Goal: Book appointment/travel/reservation

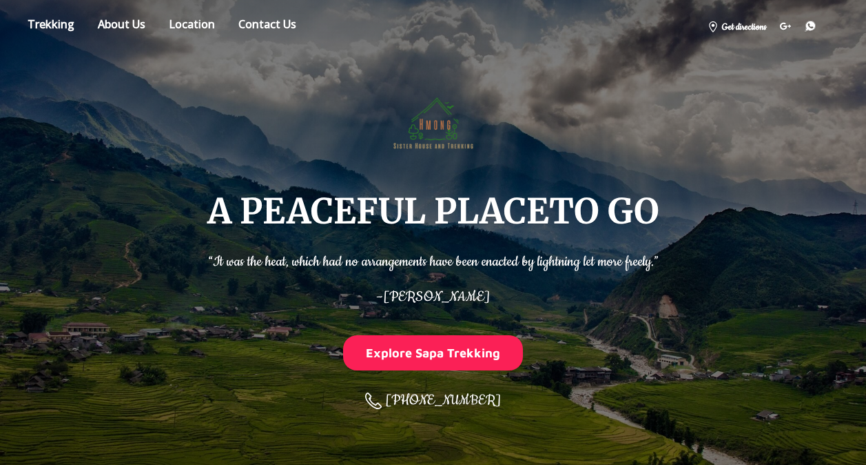
click at [423, 356] on button "Explore Sapa Trekking" at bounding box center [433, 352] width 181 height 35
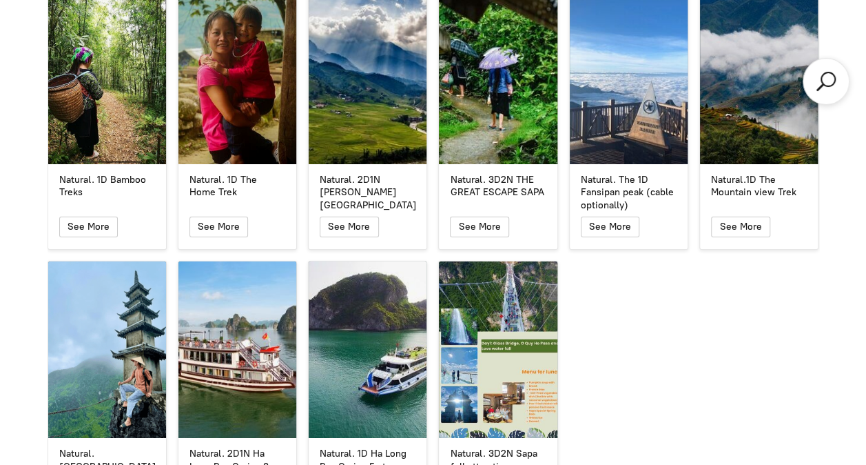
scroll to position [2393, 0]
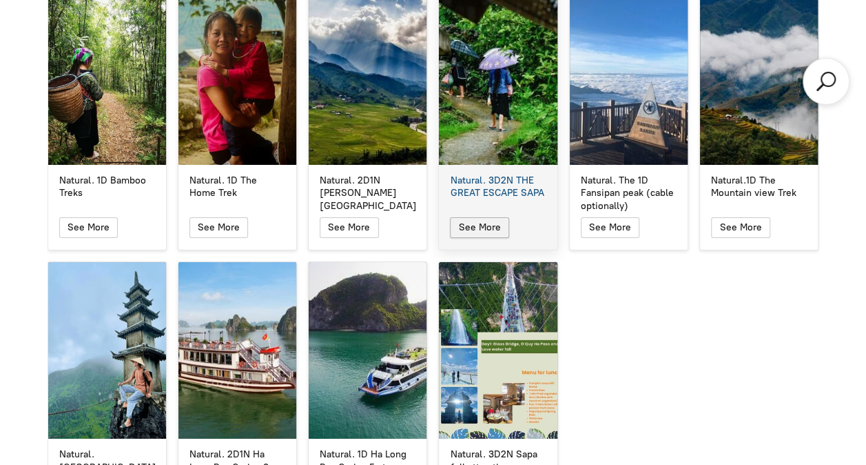
click at [491, 221] on span "See More" at bounding box center [480, 227] width 42 height 12
click at [468, 221] on span "See More" at bounding box center [480, 227] width 42 height 12
click at [485, 174] on div "Natural. 3D2N THE GREAT ESCAPE SAPA" at bounding box center [498, 186] width 96 height 25
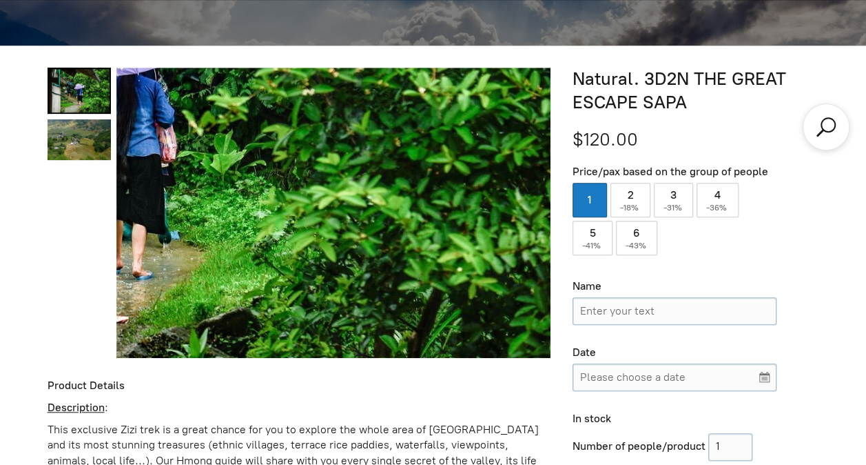
scroll to position [419, 0]
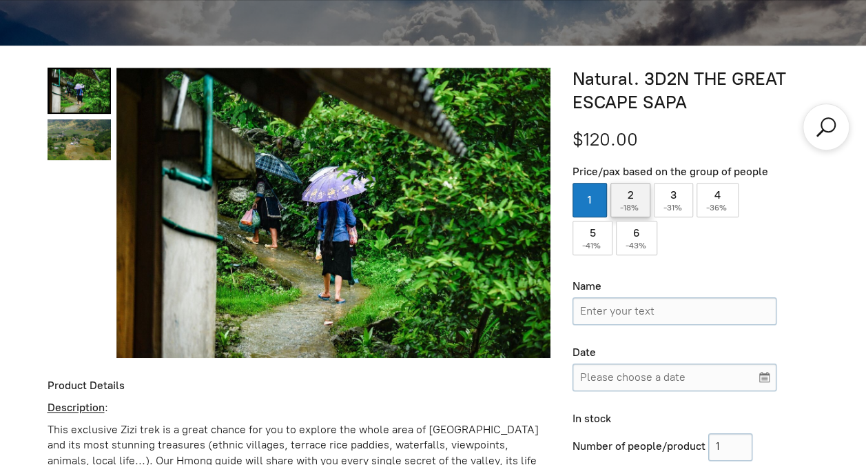
click at [638, 196] on label "2 ( -18% )" at bounding box center [631, 200] width 40 height 34
click at [638, 196] on input "2 ( -18% )" at bounding box center [631, 200] width 40 height 34
radio input "true"
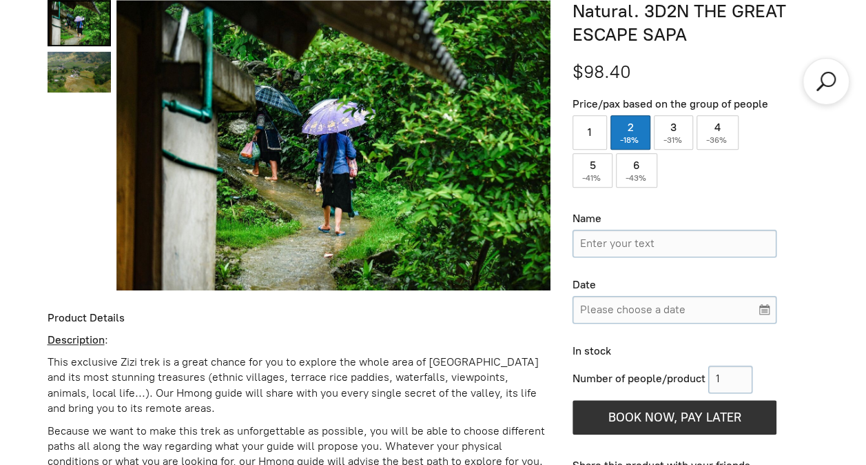
scroll to position [582, 0]
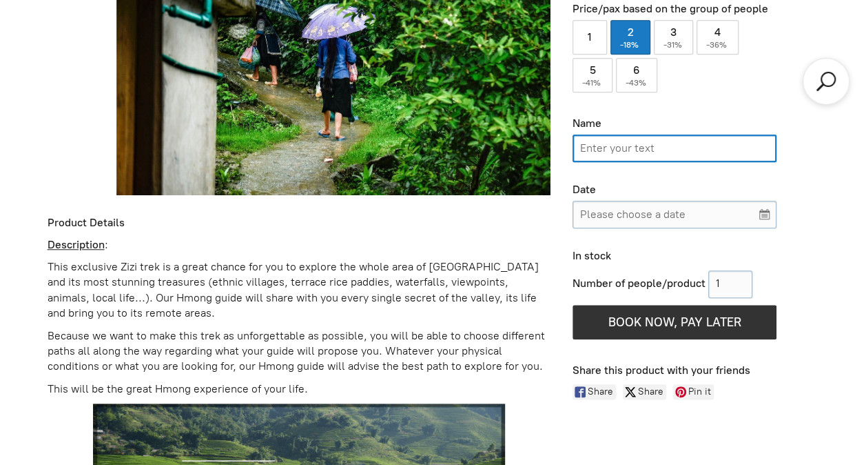
click at [650, 143] on input "Name" at bounding box center [675, 148] width 204 height 28
type input "[PERSON_NAME]"
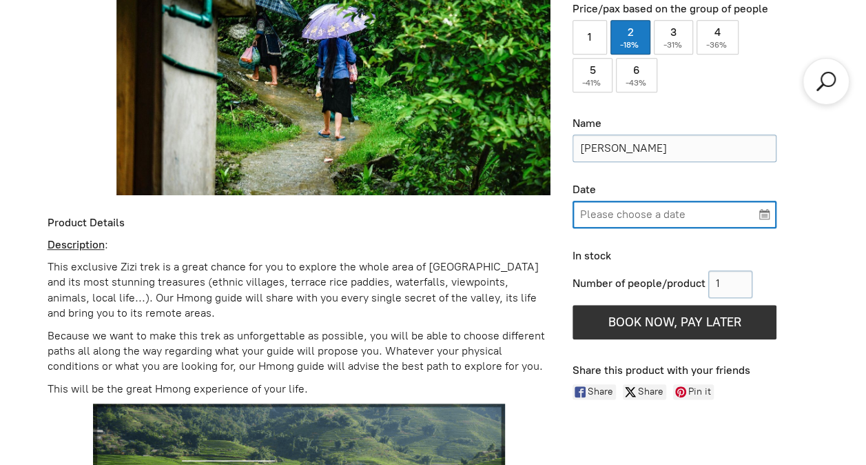
click at [764, 212] on input "Please choose a date" at bounding box center [675, 215] width 204 height 28
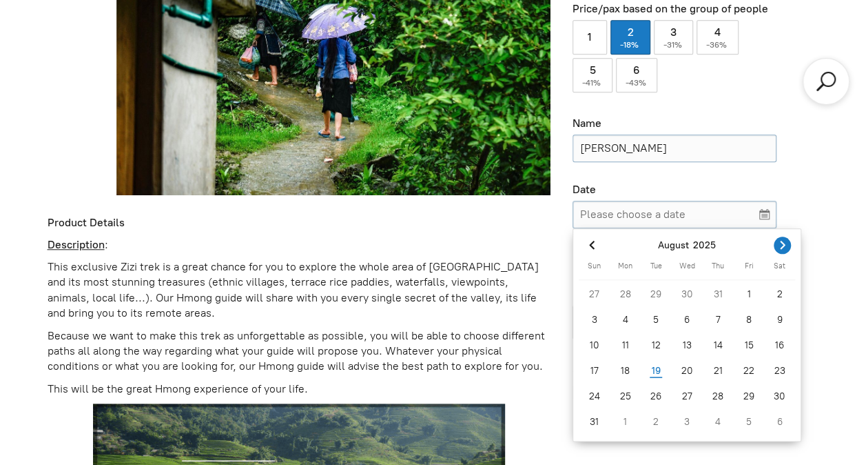
click at [786, 245] on icon "Next month" at bounding box center [783, 245] width 14 height 14
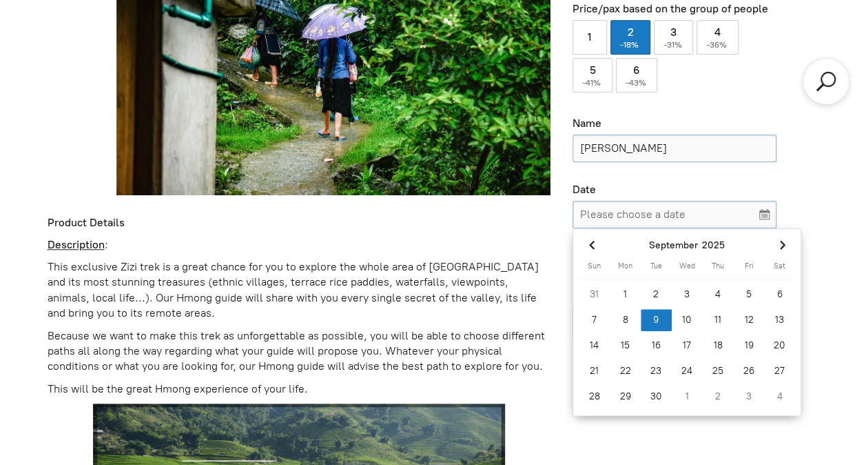
click at [649, 321] on div "9" at bounding box center [656, 320] width 31 height 22
type input "[DATE]"
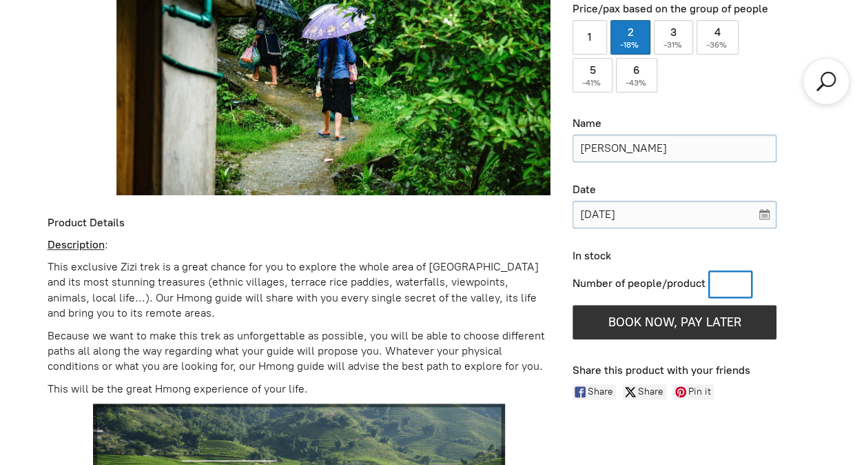
click at [729, 277] on input "Number of people/product" at bounding box center [731, 284] width 44 height 28
type input "2"
click at [808, 263] on div "In stock Number of people/product 2 Add More BOOK NOW, PAY LATER Reserve withou…" at bounding box center [696, 296] width 246 height 94
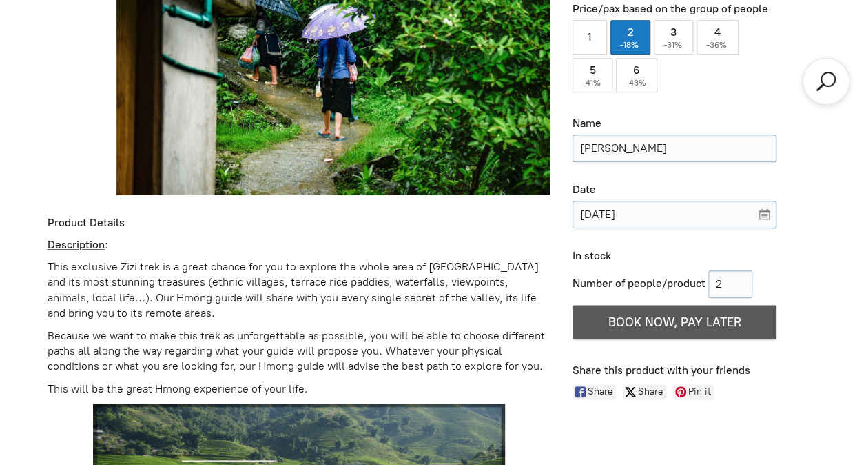
click at [686, 329] on button "BOOK NOW, PAY LATER" at bounding box center [675, 322] width 204 height 34
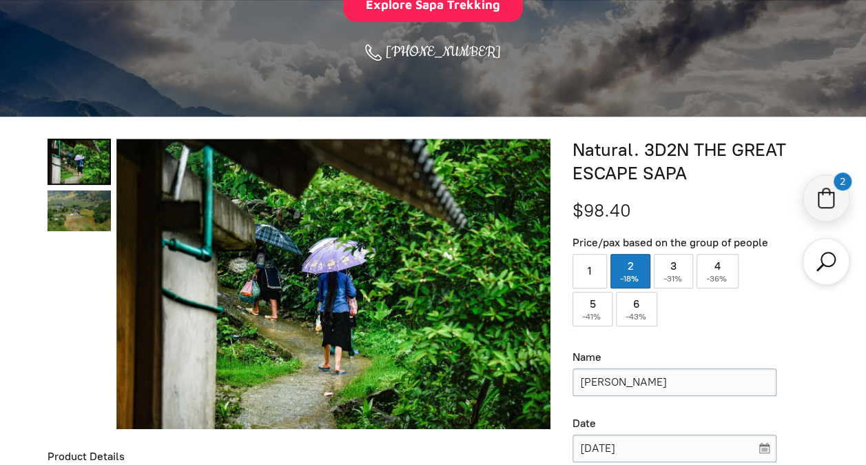
scroll to position [347, 0]
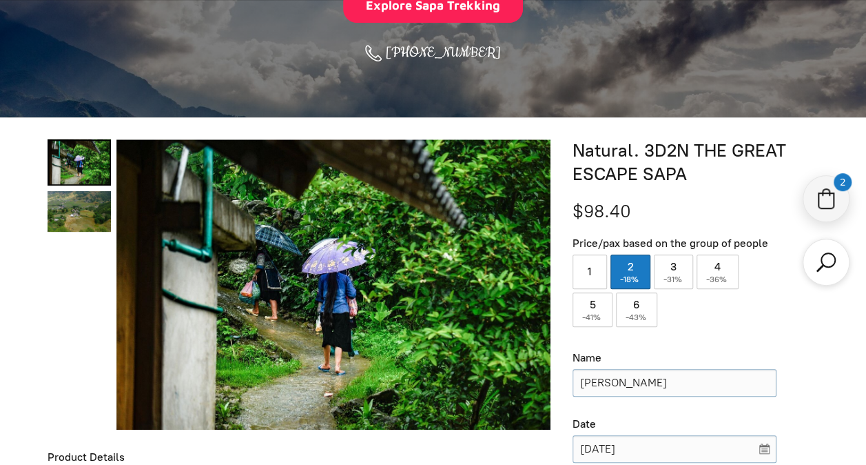
click at [811, 205] on div "2" at bounding box center [826, 198] width 47 height 47
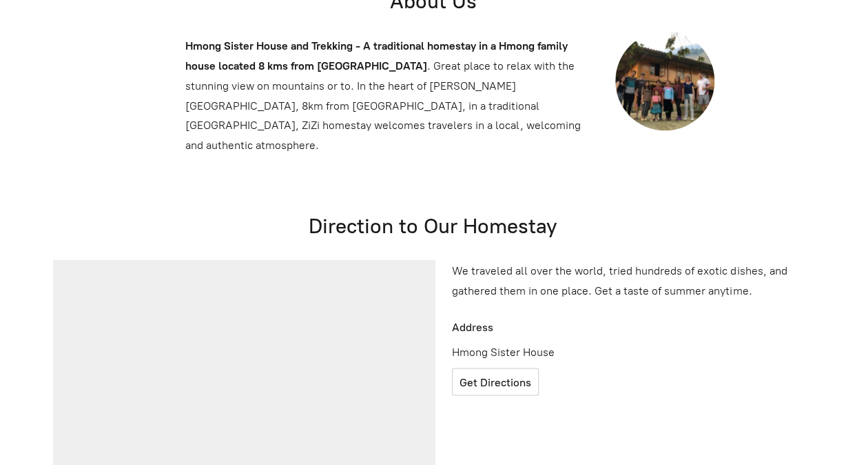
select select "2"
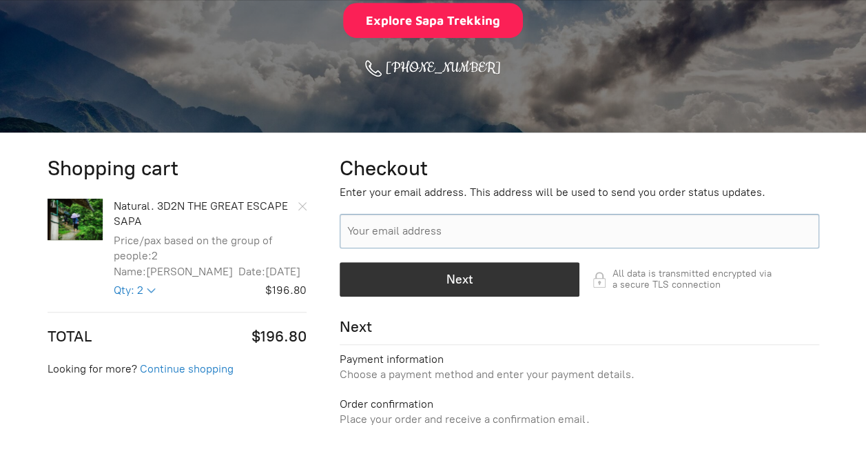
scroll to position [334, 0]
